Goal: Transaction & Acquisition: Book appointment/travel/reservation

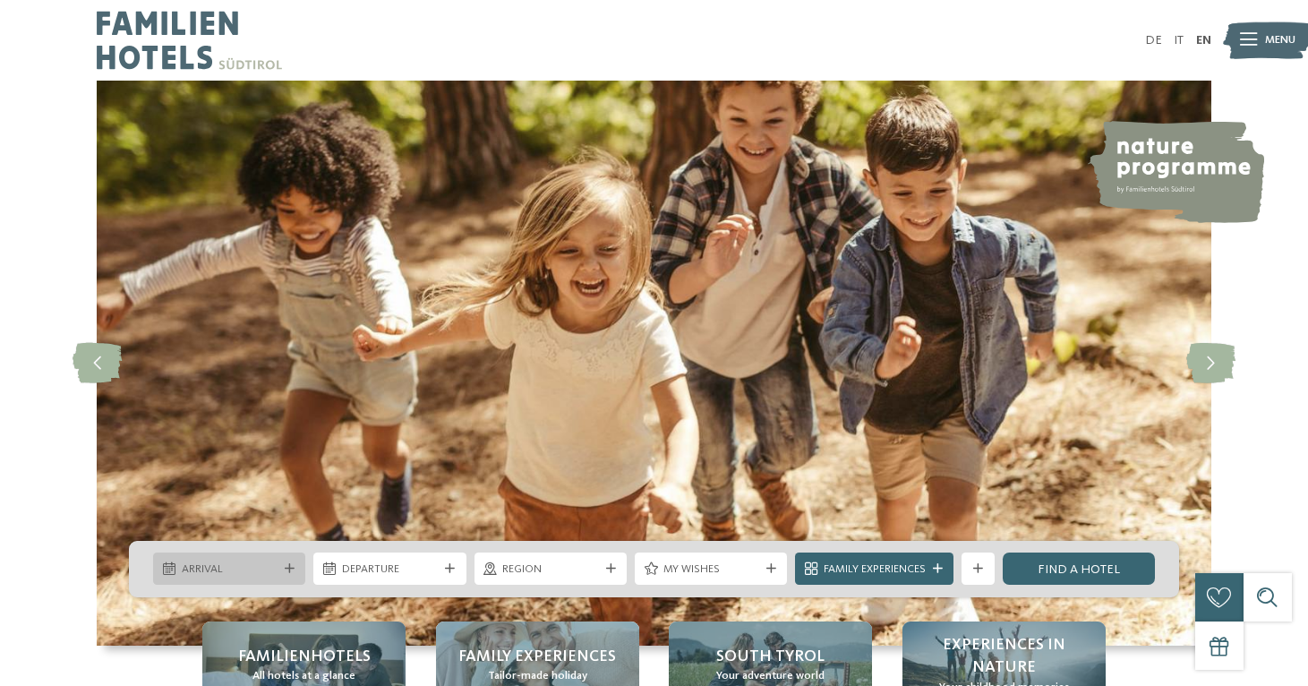
click at [272, 565] on span "Arrival" at bounding box center [230, 569] width 96 height 16
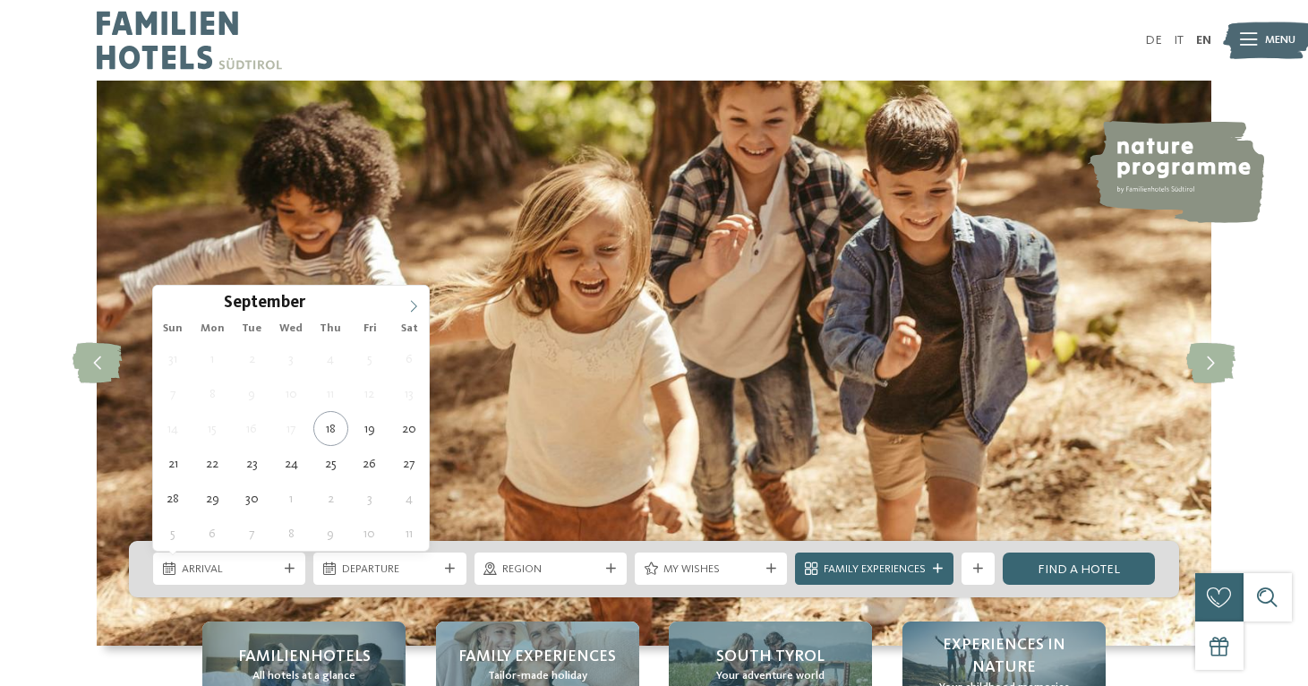
click at [418, 307] on icon at bounding box center [413, 306] width 13 height 13
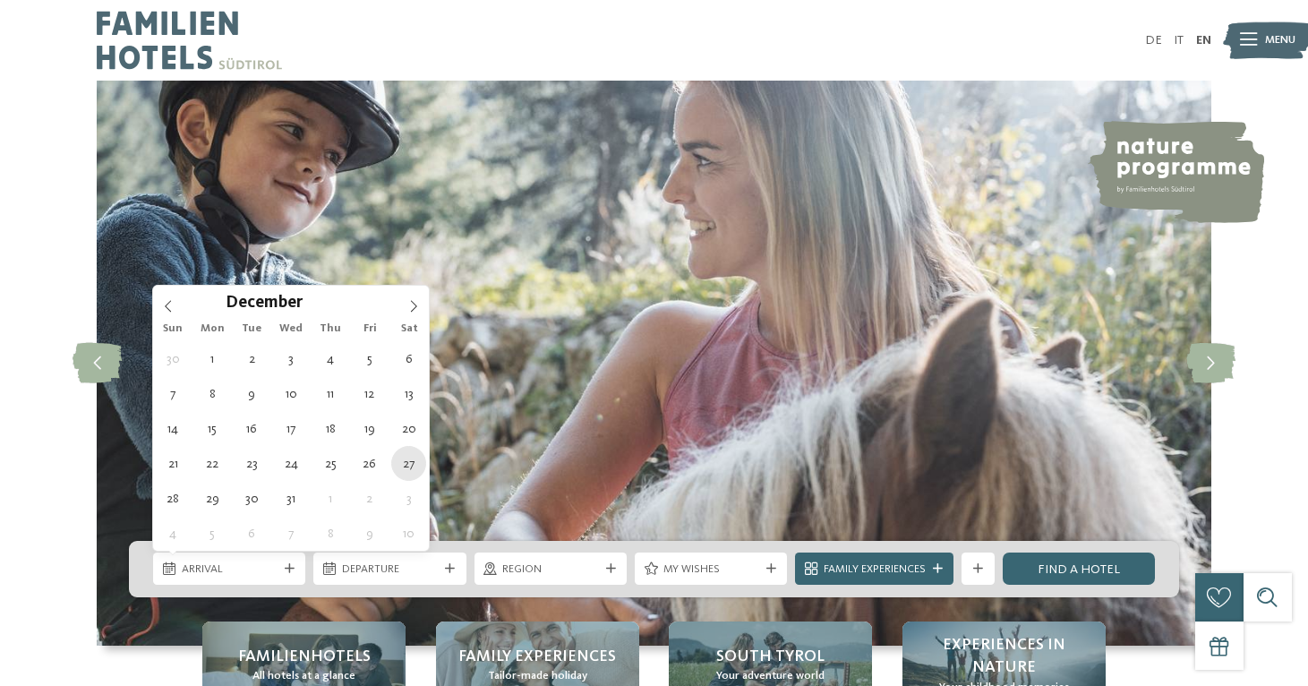
type div "[DATE]"
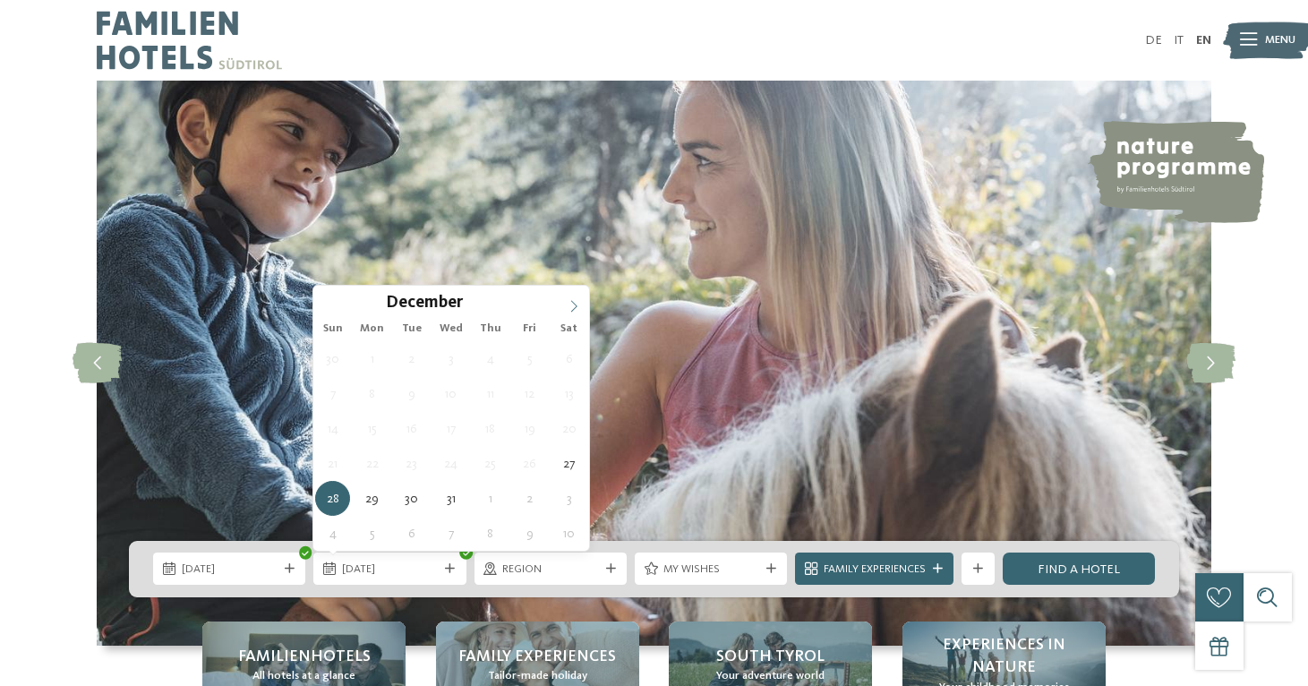
type input "****"
click at [574, 307] on icon at bounding box center [574, 306] width 13 height 13
type div "[DATE]"
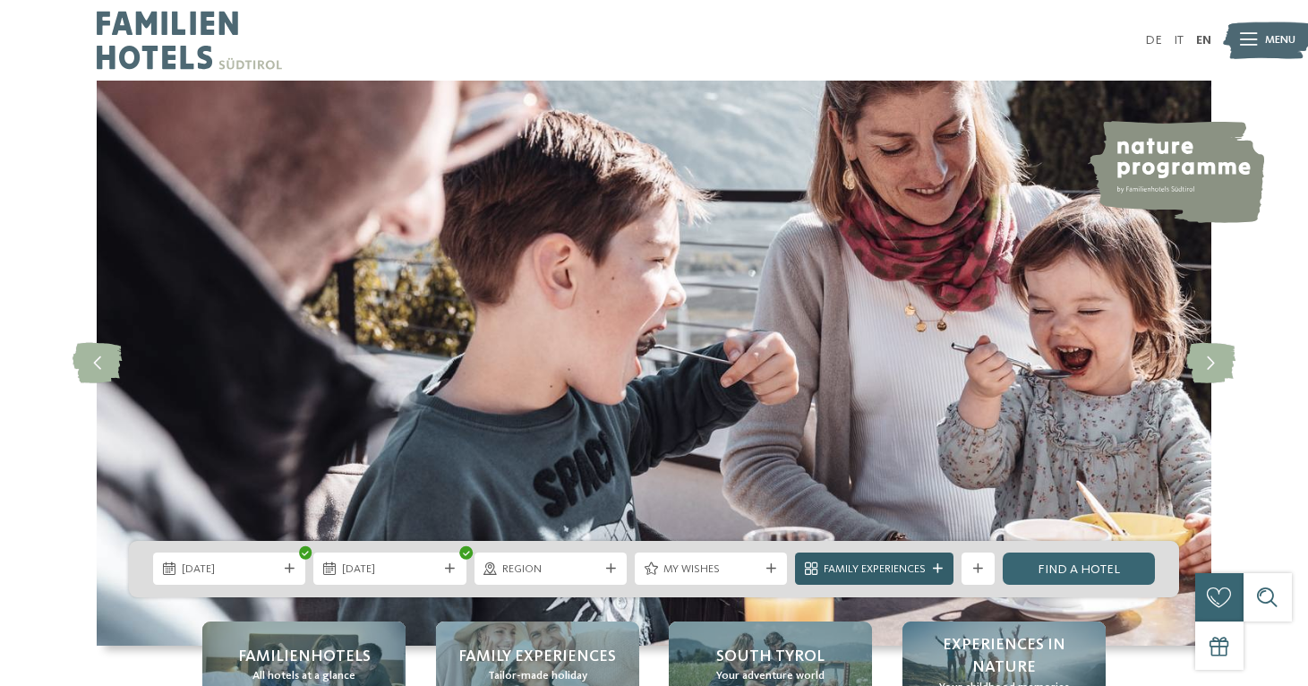
click at [912, 578] on div "Family Experiences" at bounding box center [874, 568] width 158 height 32
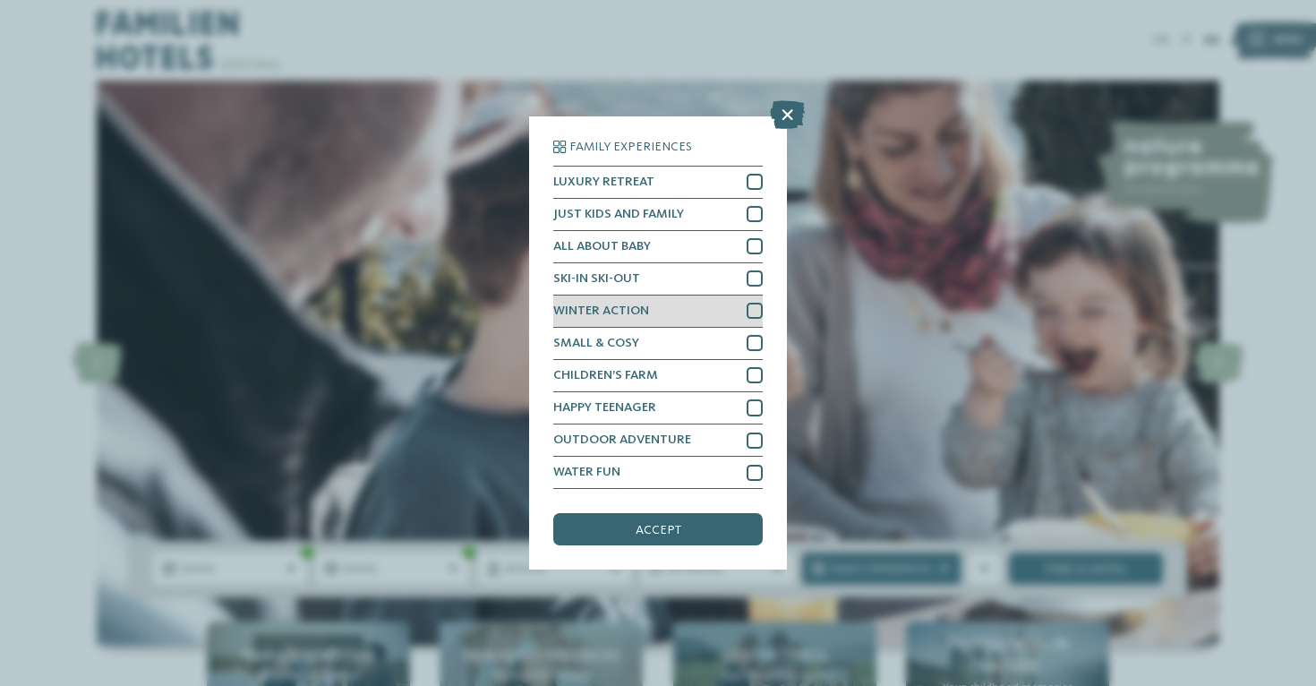
click at [748, 303] on div at bounding box center [755, 311] width 16 height 16
click at [754, 270] on div at bounding box center [755, 278] width 16 height 16
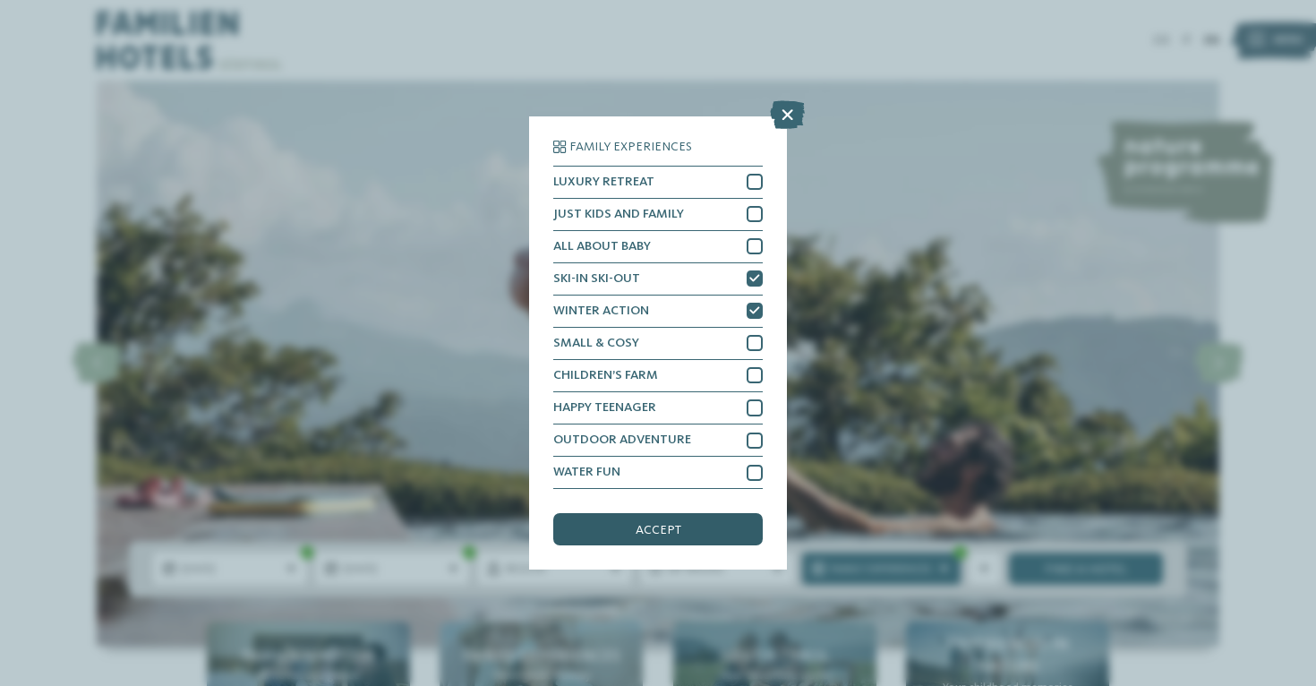
click at [677, 524] on span "accept" at bounding box center [659, 530] width 46 height 13
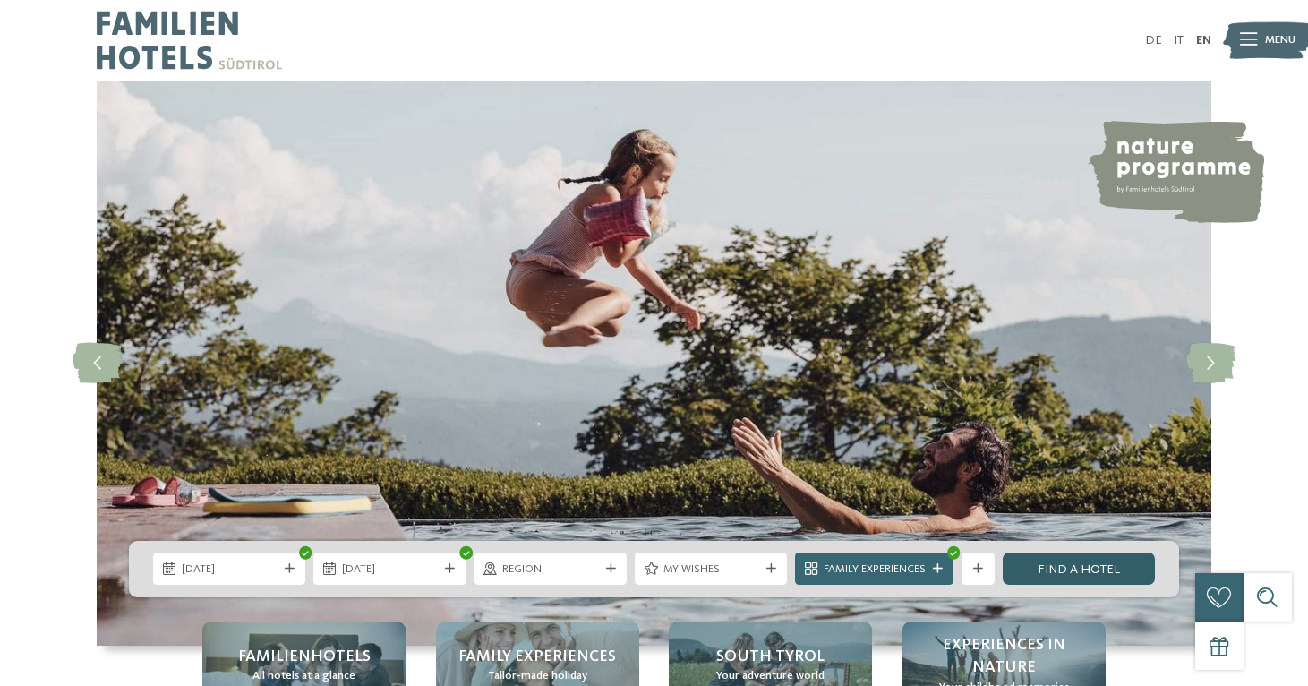
click at [1093, 569] on link "Find a hotel" at bounding box center [1079, 568] width 152 height 32
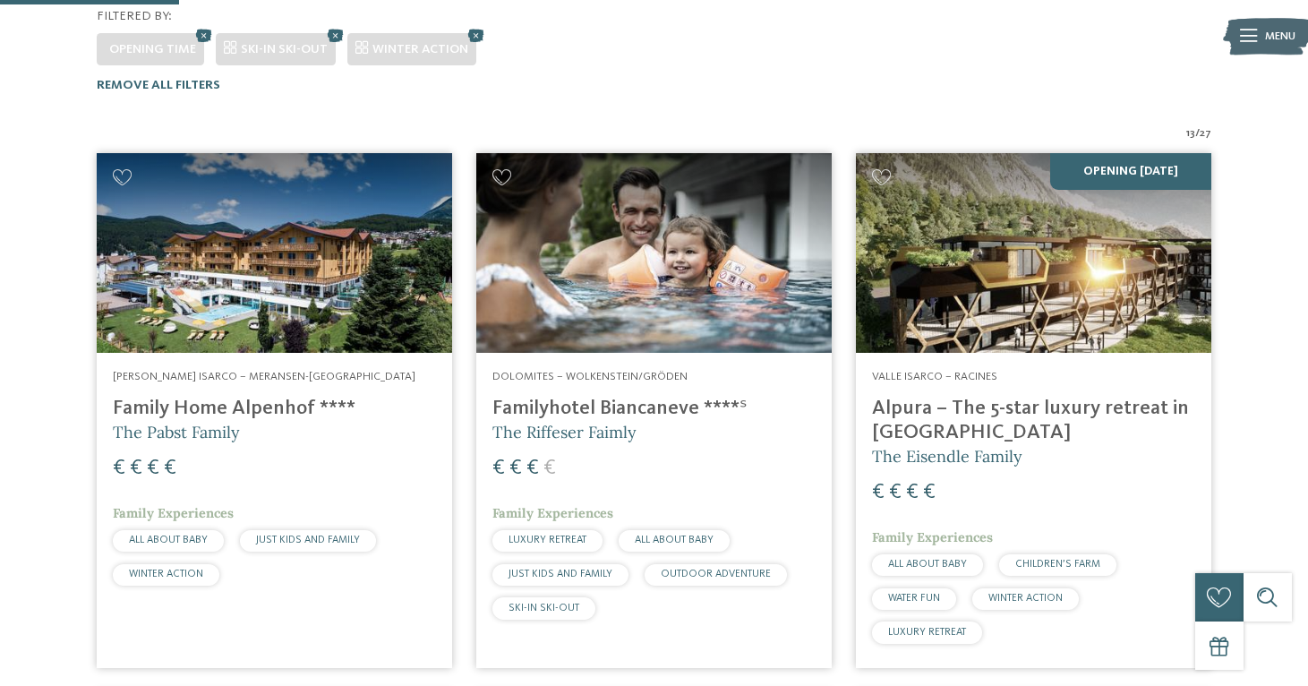
scroll to position [477, 0]
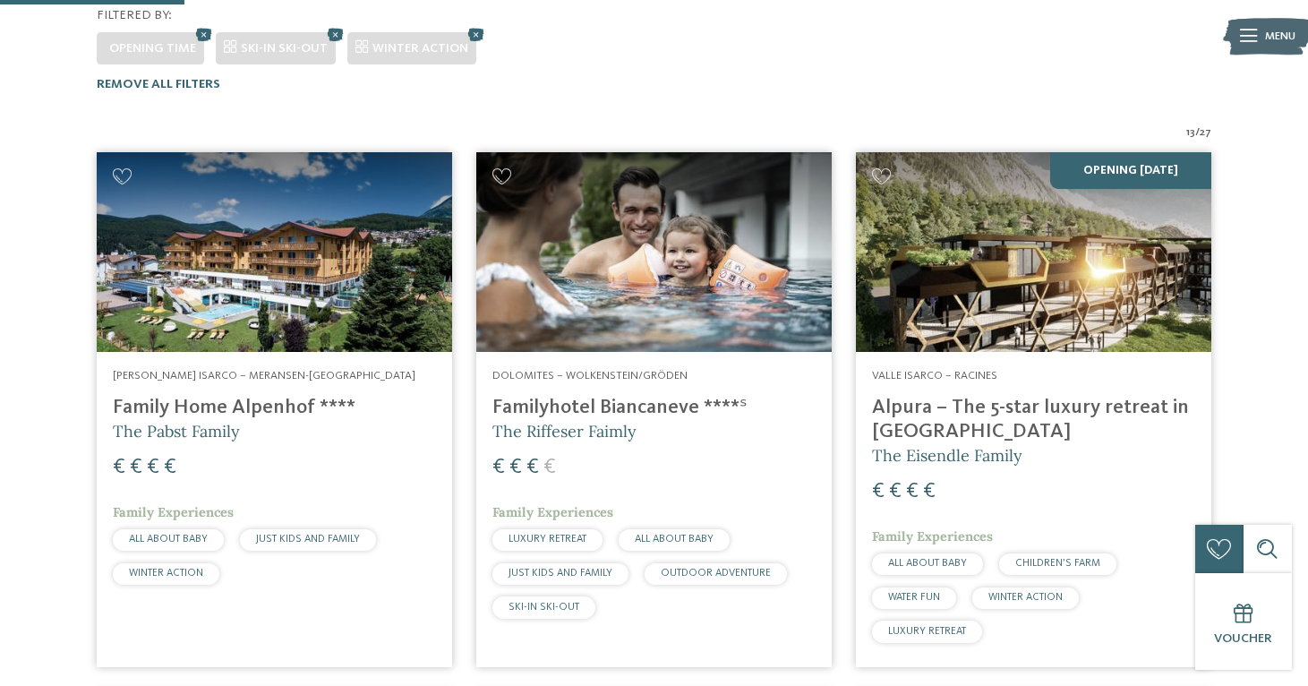
click at [378, 237] on img at bounding box center [274, 252] width 355 height 200
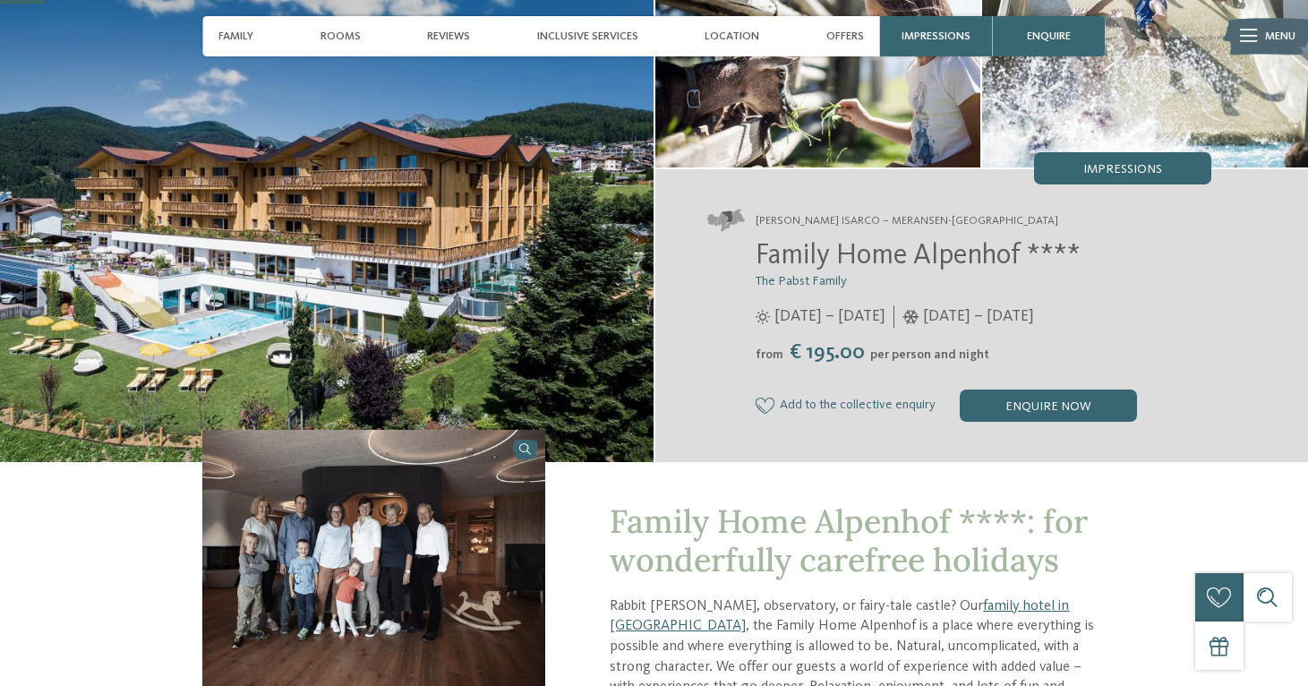
scroll to position [169, 0]
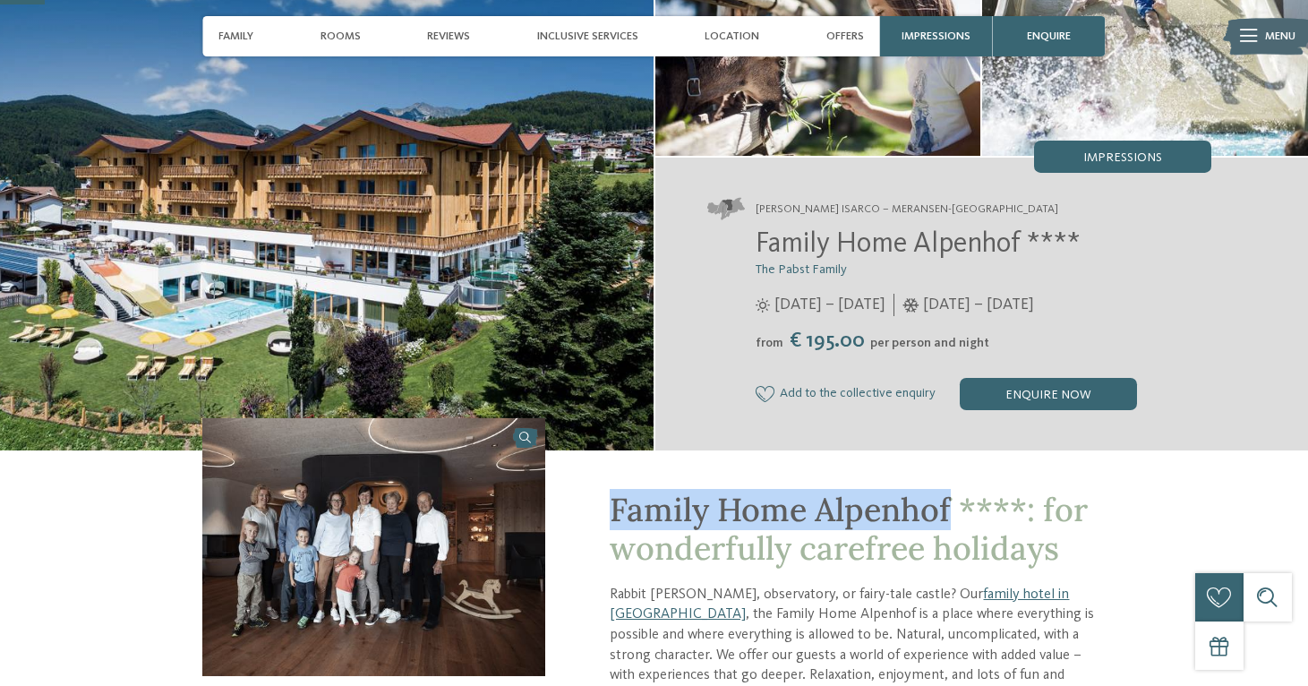
drag, startPoint x: 955, startPoint y: 518, endPoint x: 604, endPoint y: 506, distance: 351.2
copy span "Family Home Alpenhof"
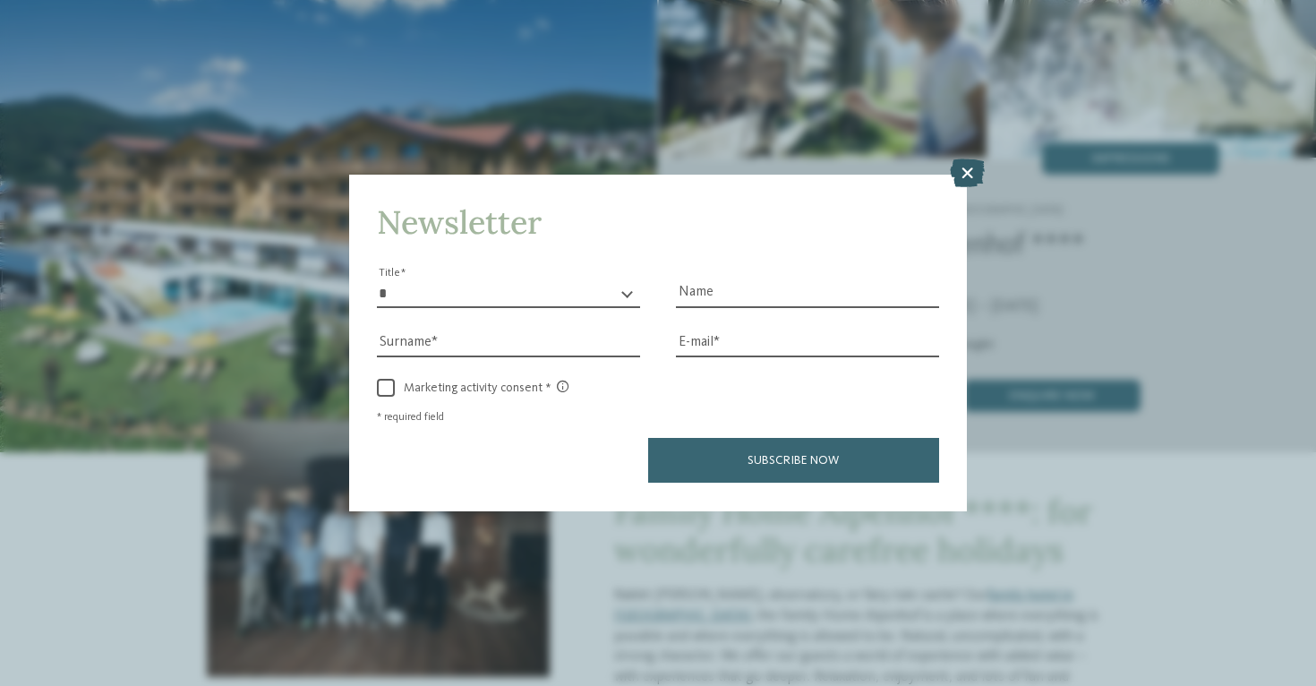
click at [959, 159] on icon at bounding box center [967, 173] width 35 height 29
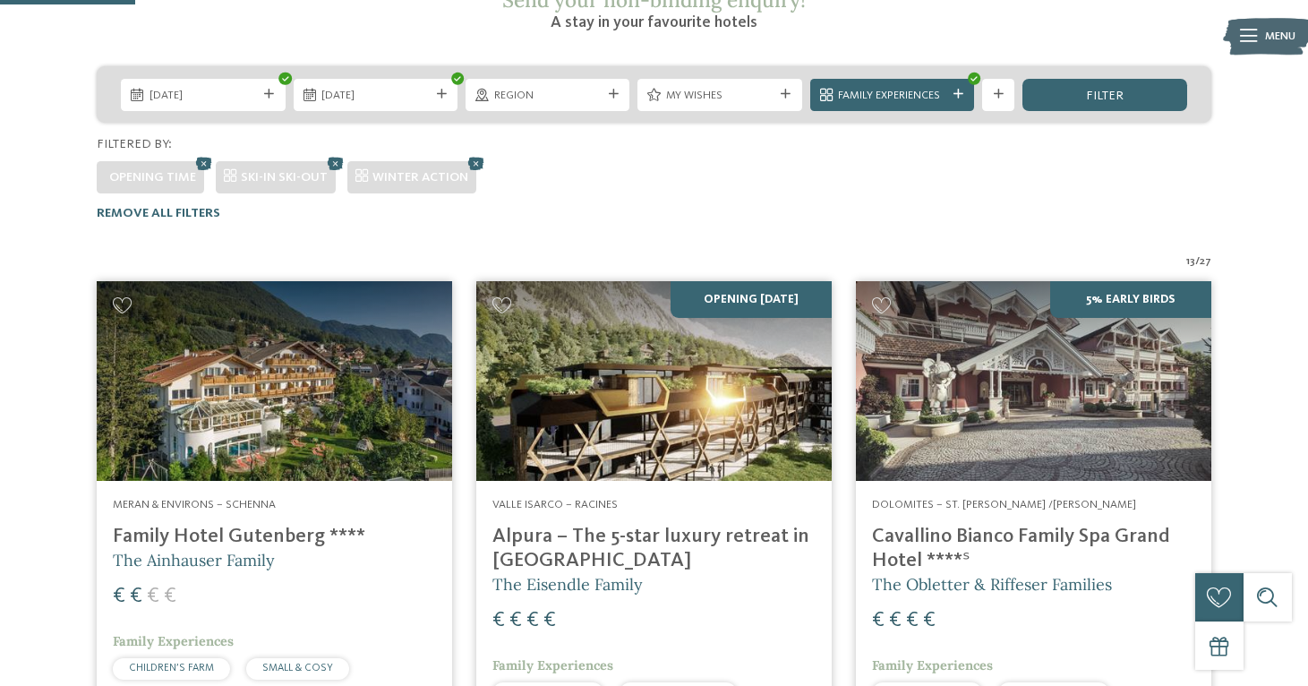
scroll to position [347, 0]
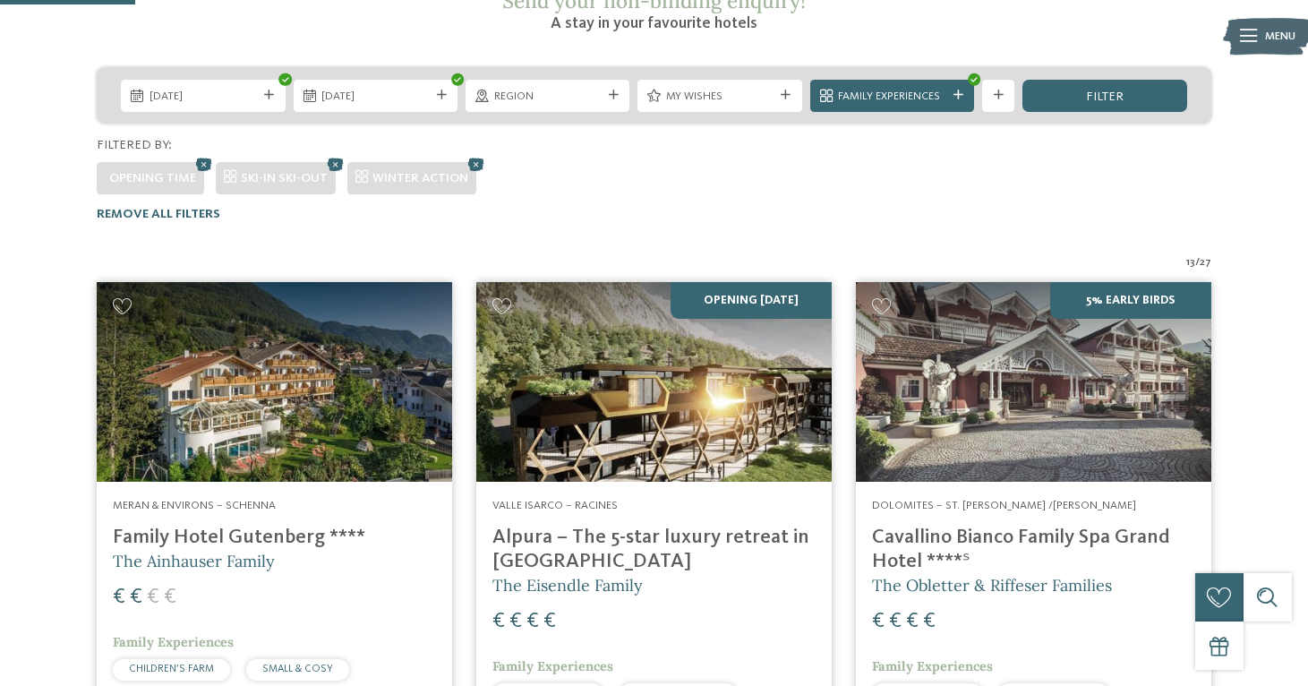
click at [349, 339] on img at bounding box center [274, 382] width 355 height 200
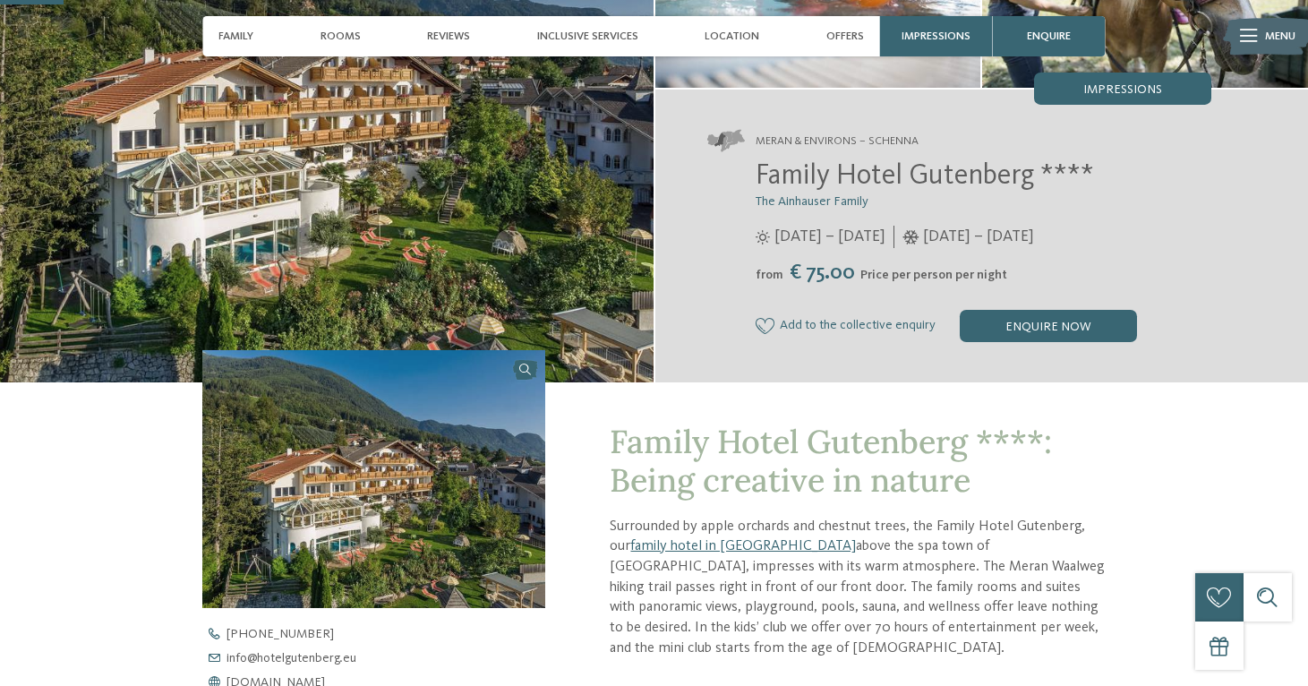
scroll to position [211, 0]
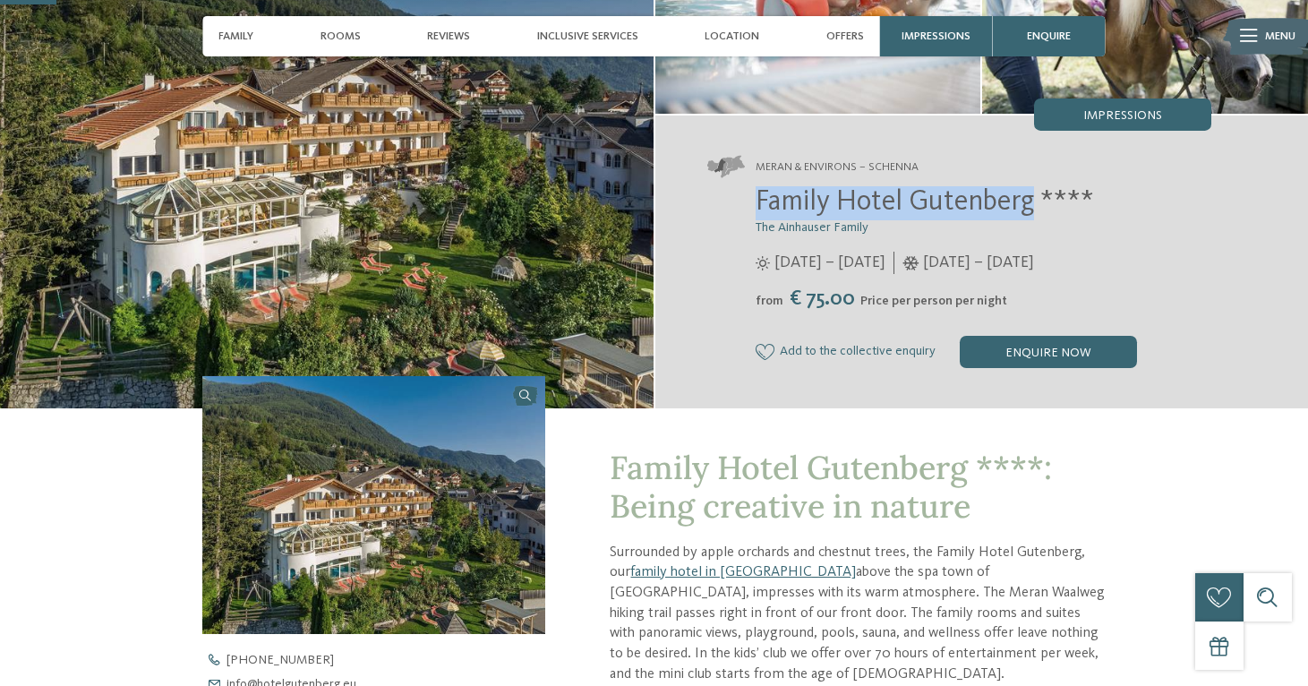
drag, startPoint x: 1034, startPoint y: 210, endPoint x: 757, endPoint y: 202, distance: 276.8
click at [757, 201] on span "Family Hotel Gutenberg ****" at bounding box center [925, 202] width 338 height 29
copy span "Family Hotel Gutenberg"
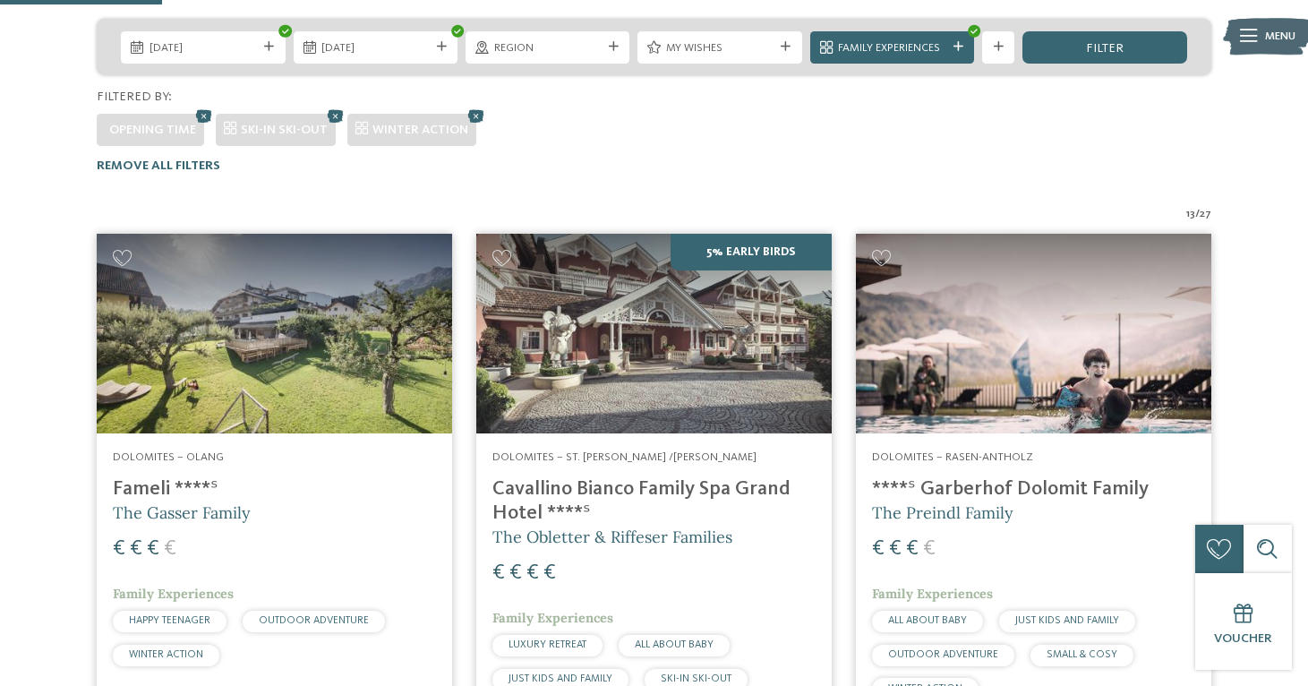
scroll to position [439, 0]
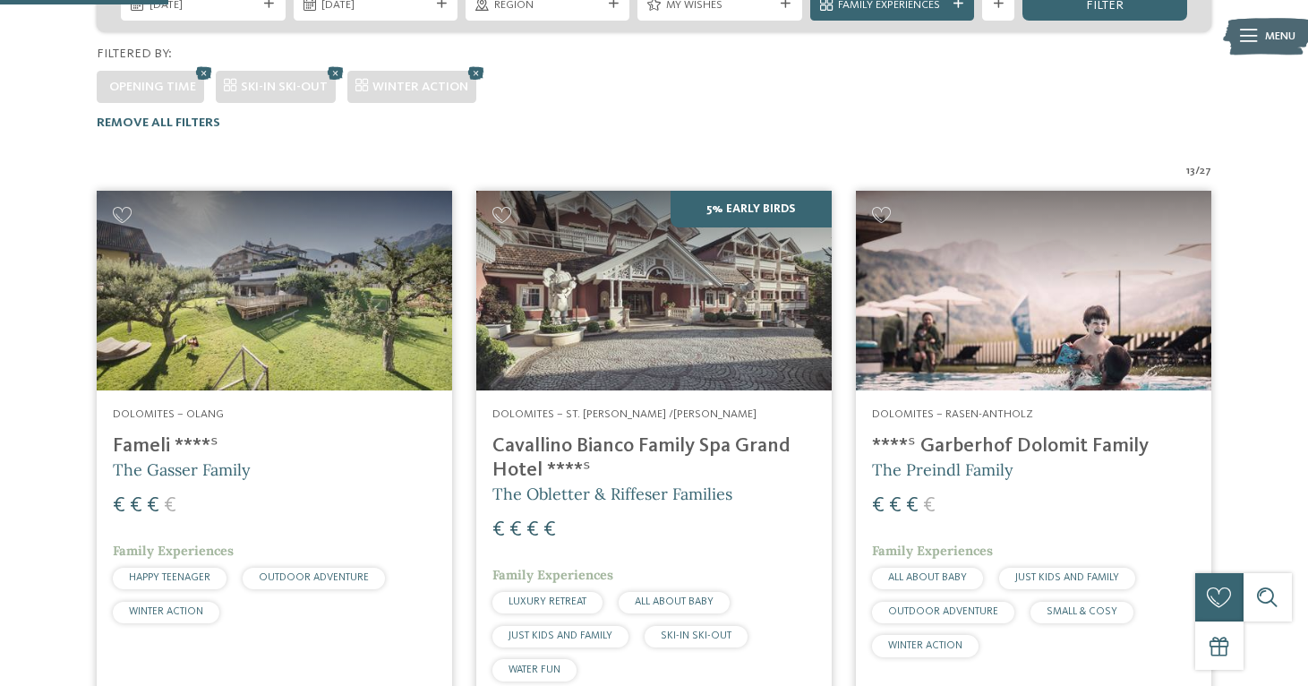
click at [925, 434] on h4 "****ˢ Garberhof Dolomit Family" at bounding box center [1033, 446] width 323 height 24
